Goal: Information Seeking & Learning: Learn about a topic

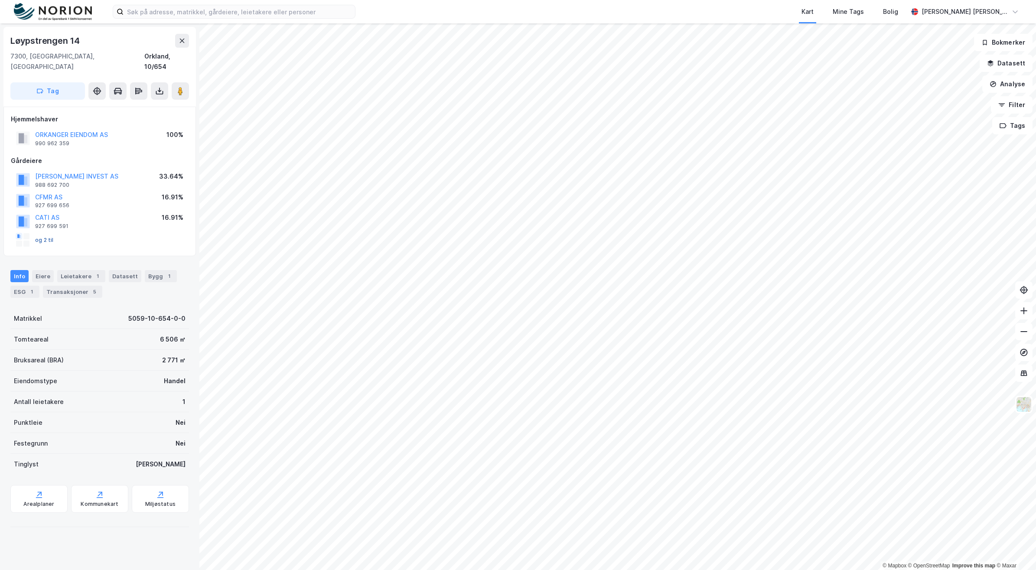
click at [0, 0] on button "og 2 til" at bounding box center [0, 0] width 0 height 0
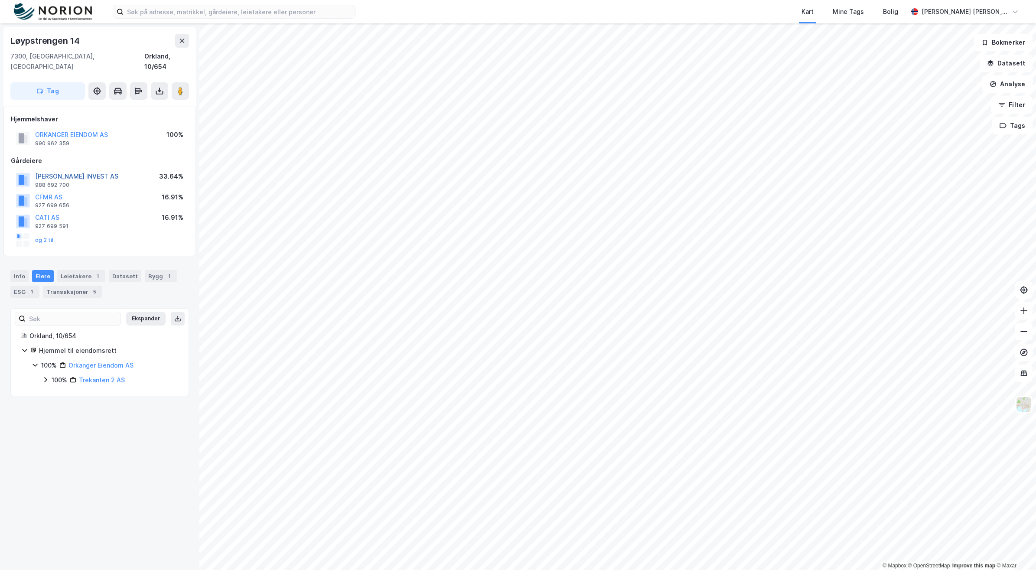
click at [0, 0] on button "[PERSON_NAME] INVEST AS" at bounding box center [0, 0] width 0 height 0
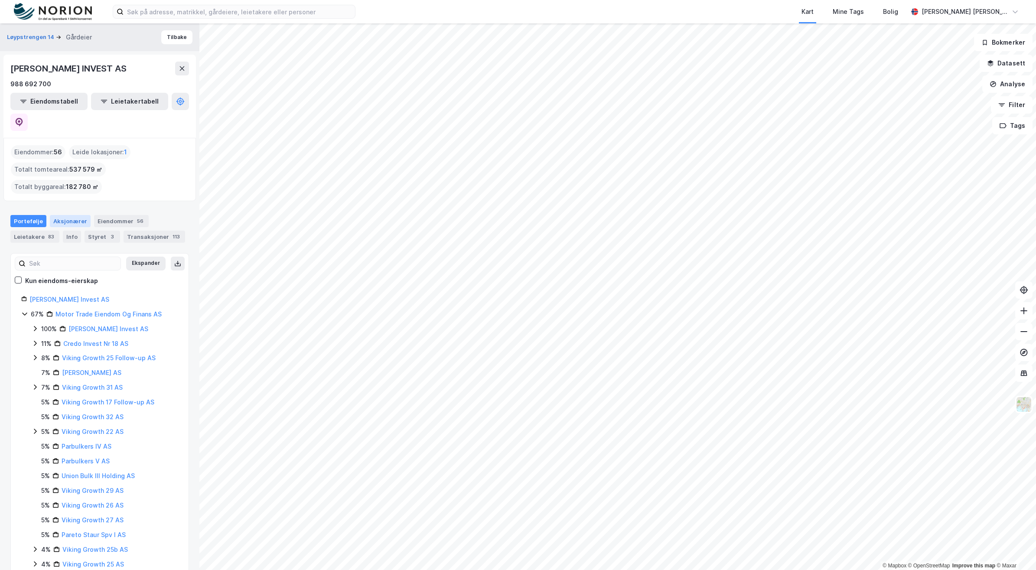
click at [77, 215] on div "Aksjonærer" at bounding box center [70, 221] width 41 height 12
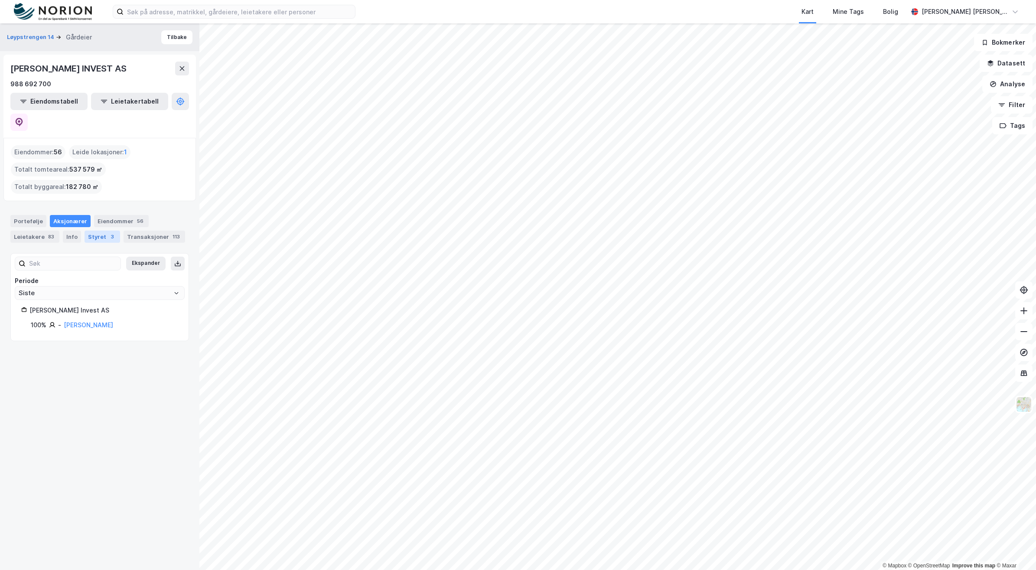
click at [96, 231] on div "Styret 3" at bounding box center [103, 237] width 36 height 12
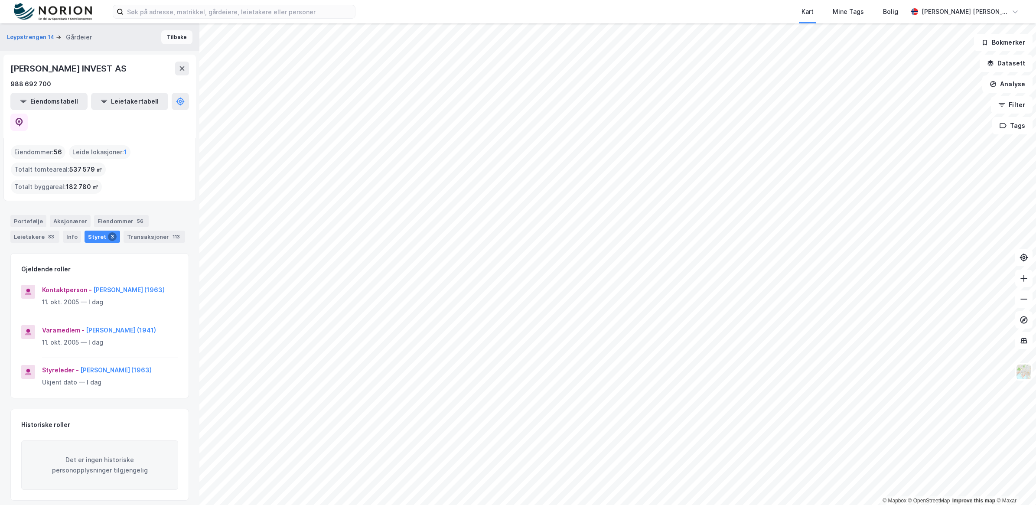
click at [176, 36] on button "Tilbake" at bounding box center [176, 37] width 31 height 14
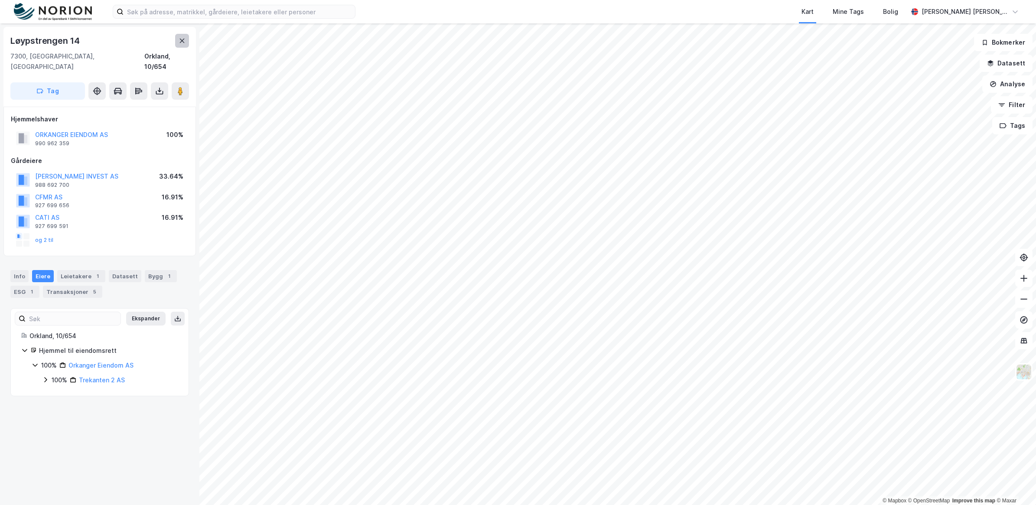
click at [184, 43] on icon at bounding box center [182, 40] width 7 height 7
